Goal: Check status: Check status

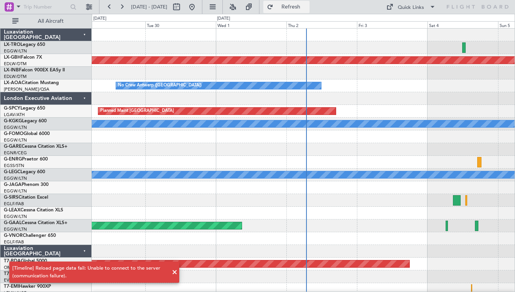
click at [295, 3] on button "Refresh" at bounding box center [286, 7] width 46 height 12
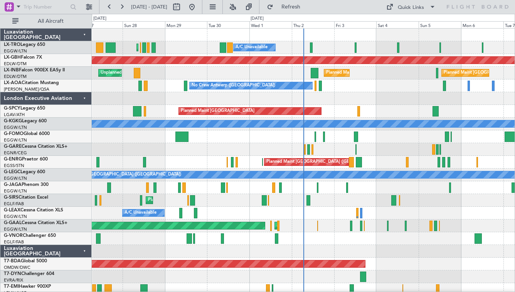
click at [330, 147] on div at bounding box center [303, 149] width 423 height 13
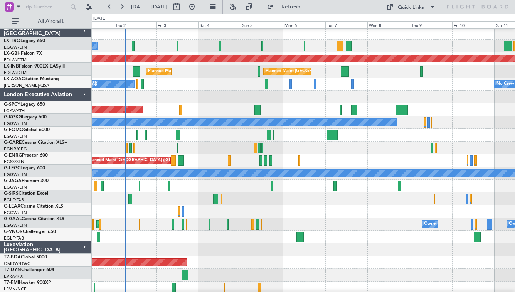
click at [307, 104] on div "Planned Maint [GEOGRAPHIC_DATA]" at bounding box center [303, 109] width 423 height 13
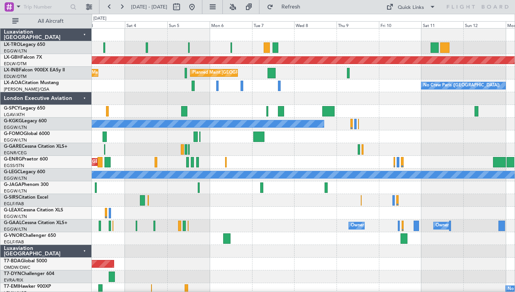
click at [337, 84] on div "No Crew Paris ([GEOGRAPHIC_DATA]) No Crew [GEOGRAPHIC_DATA] ([GEOGRAPHIC_DATA])" at bounding box center [303, 85] width 423 height 13
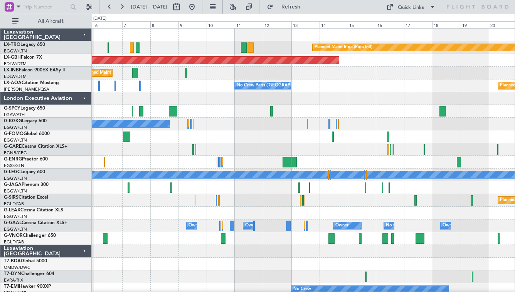
click at [220, 98] on div at bounding box center [303, 98] width 423 height 13
